Goal: Task Accomplishment & Management: Use online tool/utility

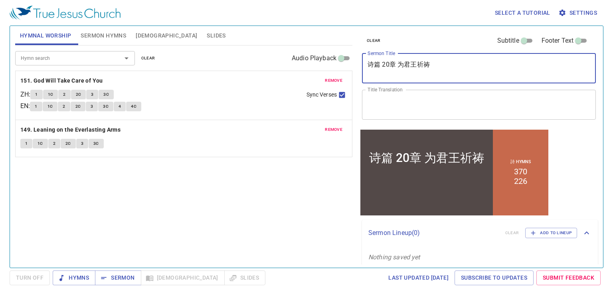
drag, startPoint x: 433, startPoint y: 69, endPoint x: 308, endPoint y: 102, distance: 130.0
click at [308, 102] on div "Hymnal Worship Sermon Hymns Bible Slides Hymn search Hymn search clear Audio Pl…" at bounding box center [306, 144] width 589 height 242
type textarea "Hold On to The"
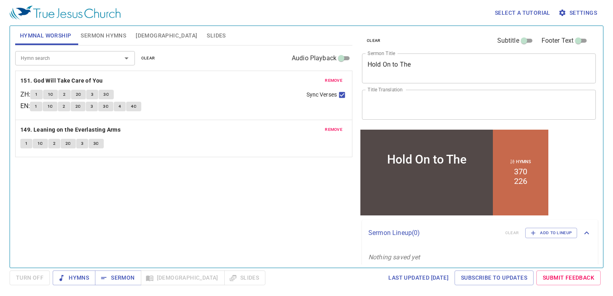
click at [489, 144] on div "Hold On to The" at bounding box center [426, 151] width 132 height 34
click at [123, 276] on span "Sermon" at bounding box center [117, 278] width 33 height 10
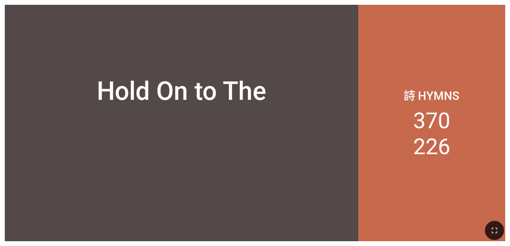
click at [319, 228] on button "button" at bounding box center [494, 230] width 19 height 19
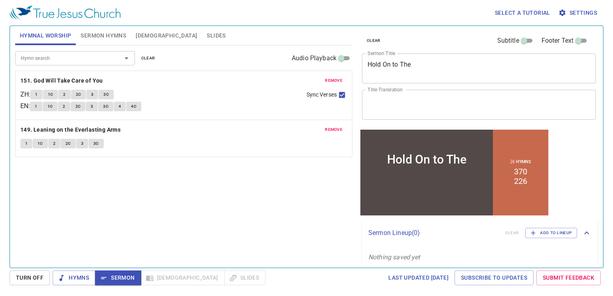
click at [424, 59] on div "Hold On to The x Sermon Title" at bounding box center [479, 68] width 234 height 30
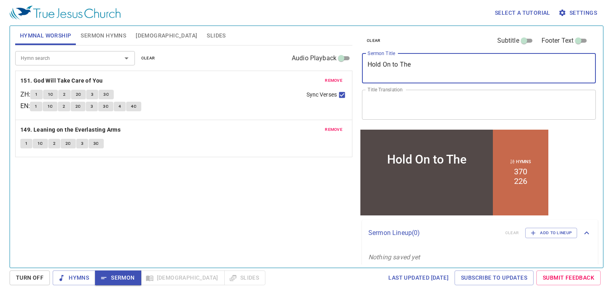
click at [424, 61] on textarea "Hold On to The" at bounding box center [478, 68] width 223 height 15
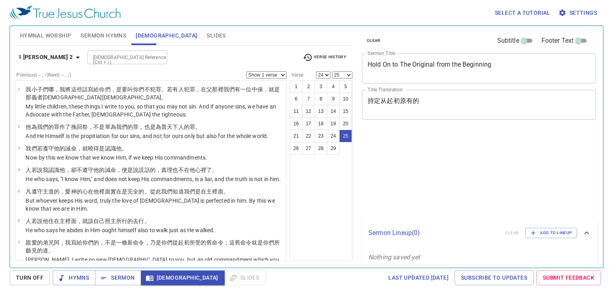
select select "24"
select select "25"
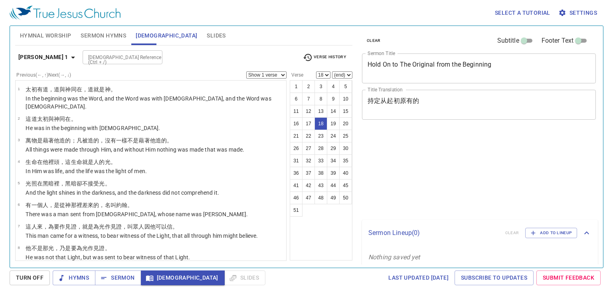
select select "18"
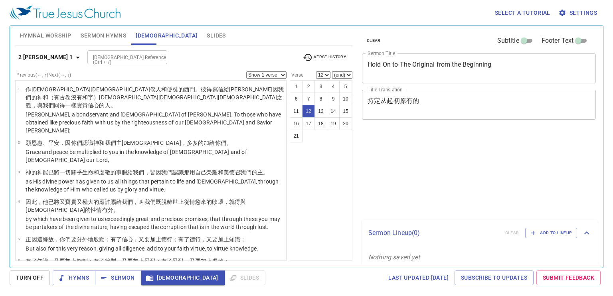
select select "12"
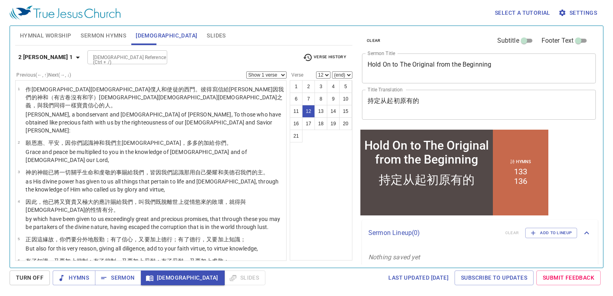
click at [351, 77] on select "(end) 13 14 15 16 17 18 19 20 21" at bounding box center [342, 74] width 20 height 7
click at [345, 75] on select "(end) 13 14 15 16 17 18 19 20 21" at bounding box center [342, 74] width 20 height 7
click at [336, 72] on select "(end) 13 14 15 16 17 18 19 20 21" at bounding box center [342, 74] width 20 height 7
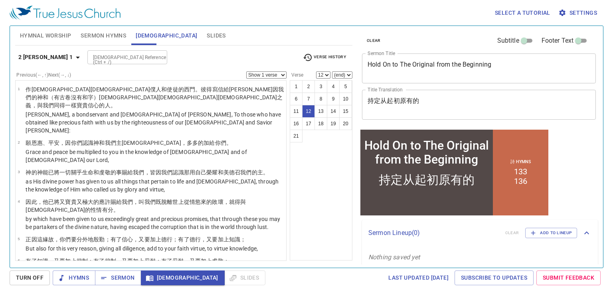
scroll to position [244, 0]
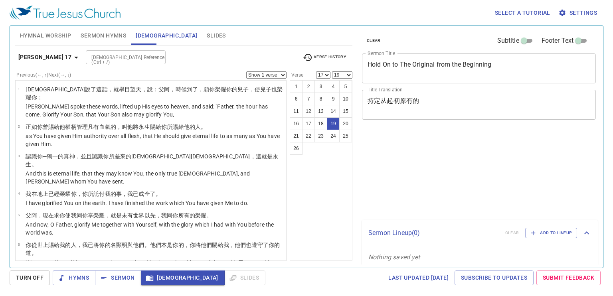
select select "17"
select select "19"
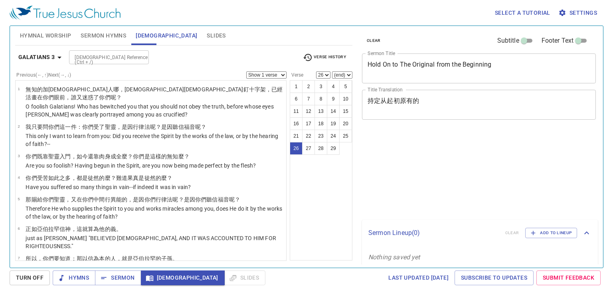
select select "26"
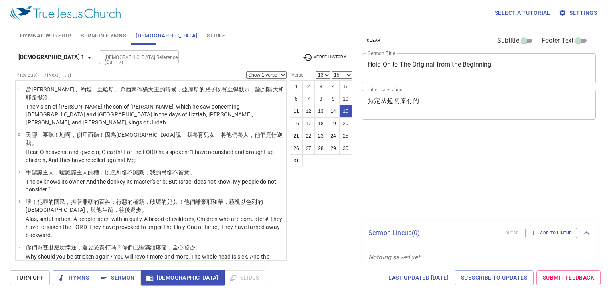
select select "13"
select select "15"
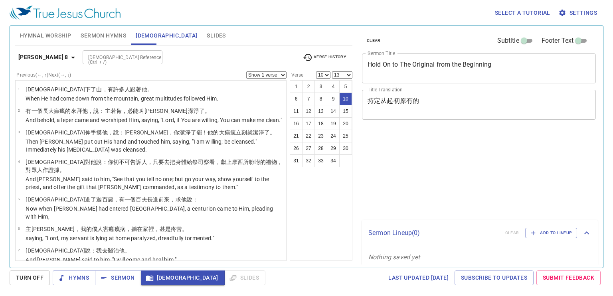
select select "10"
select select "13"
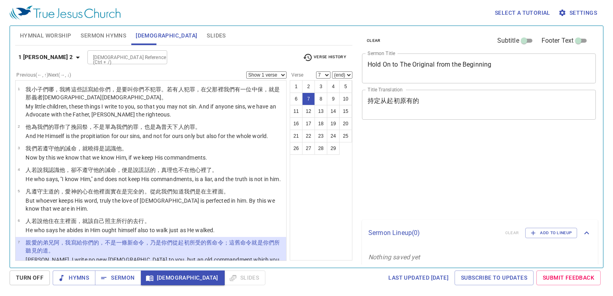
select select "7"
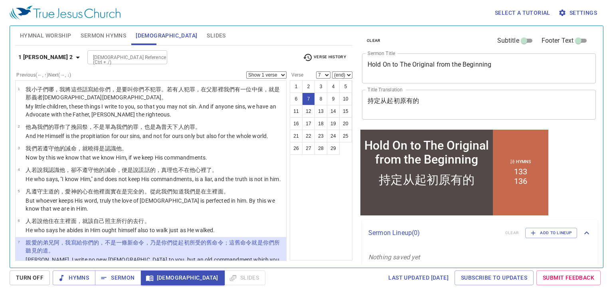
scroll to position [93, 0]
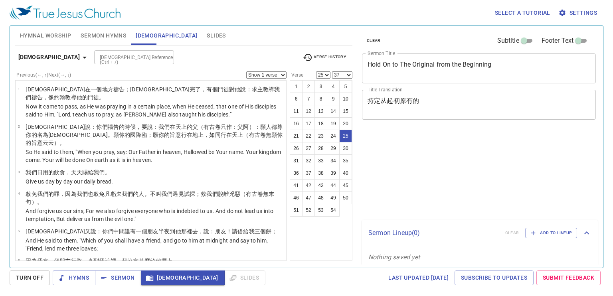
select select "25"
select select "37"
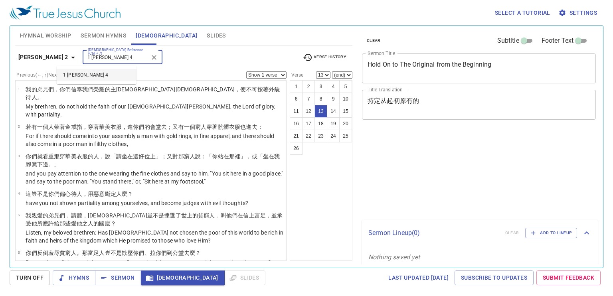
select select "13"
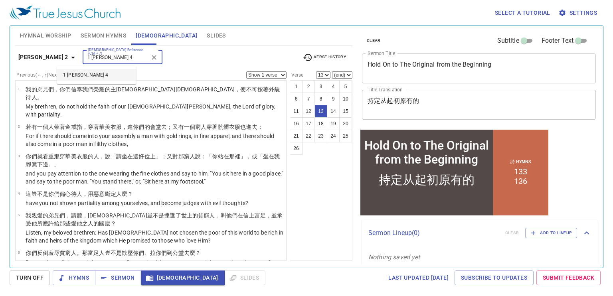
type input "1 john 4"
click at [181, 68] on div "James 2 Bible Reference (Ctrl + /) 1 john 4 Bible Reference (Ctrl + /) Verse Hi…" at bounding box center [183, 60] width 337 height 22
